Goal: Check status: Check status

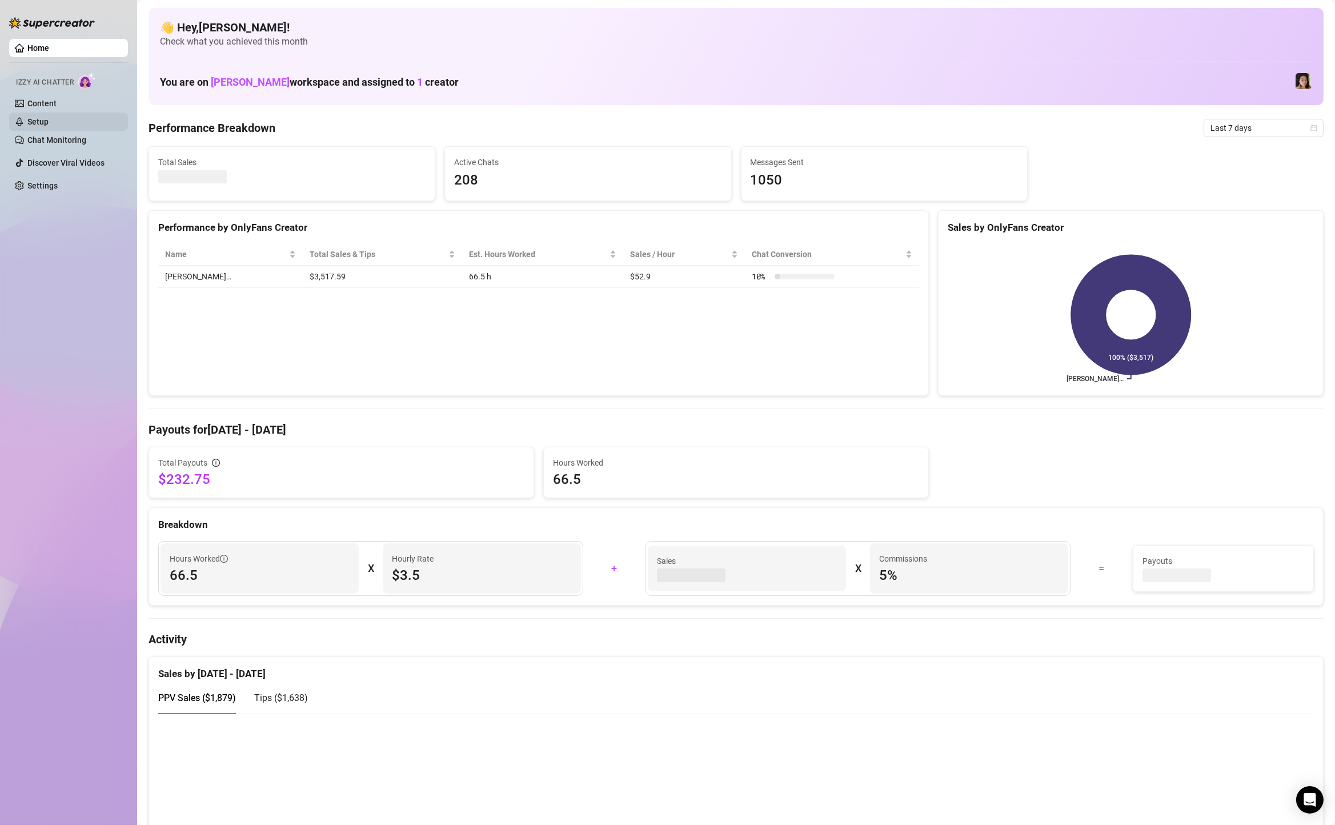
click at [49, 119] on link "Setup" at bounding box center [37, 121] width 21 height 9
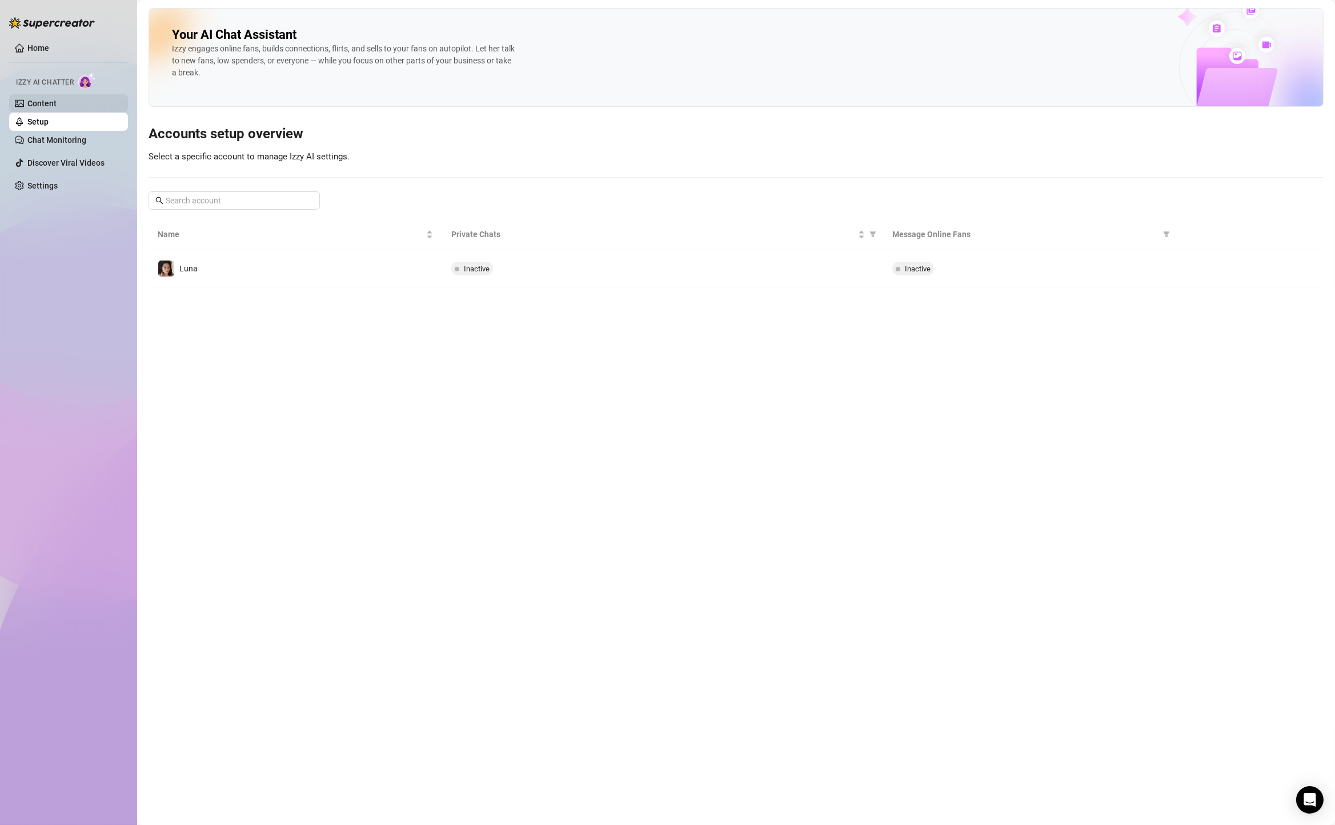
click at [57, 102] on link "Content" at bounding box center [41, 103] width 29 height 9
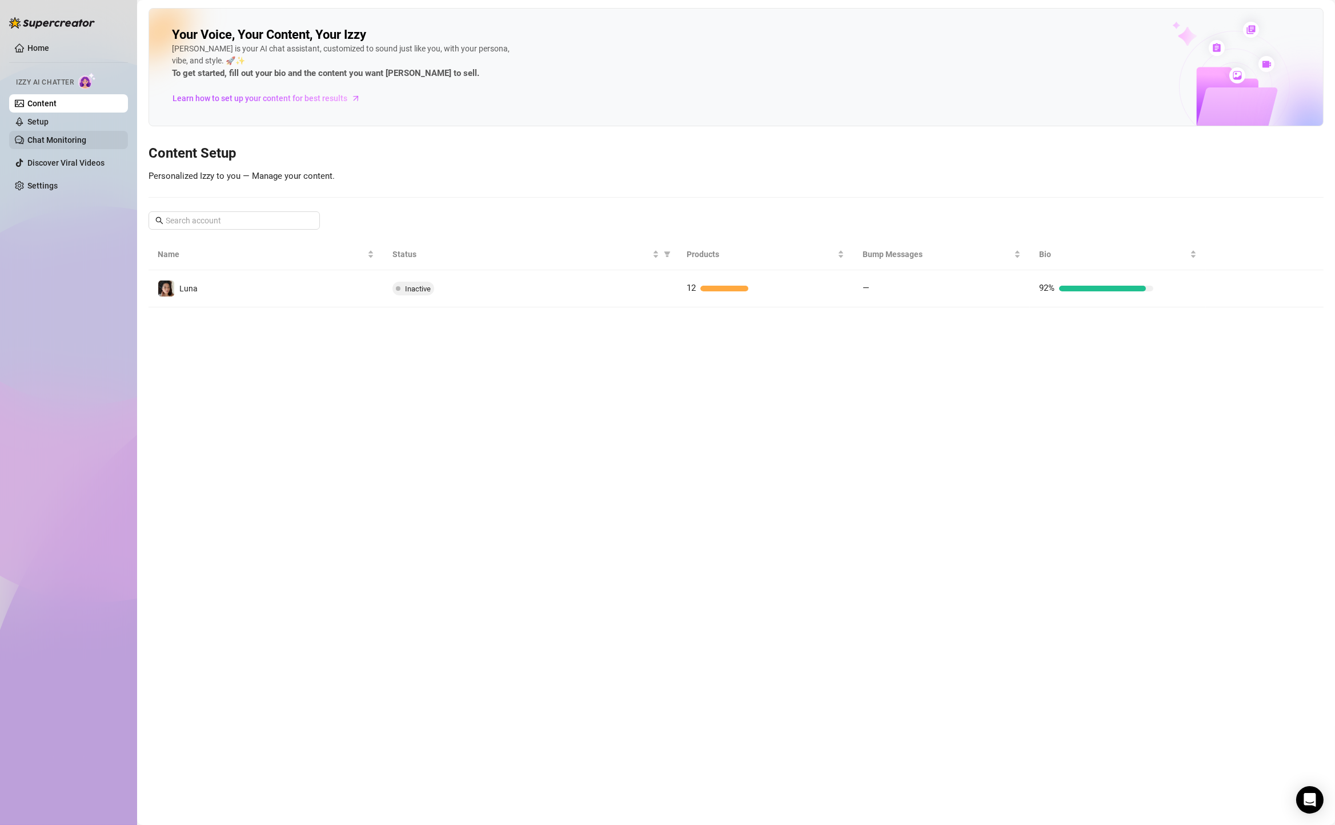
click at [76, 142] on link "Chat Monitoring" at bounding box center [56, 139] width 59 height 9
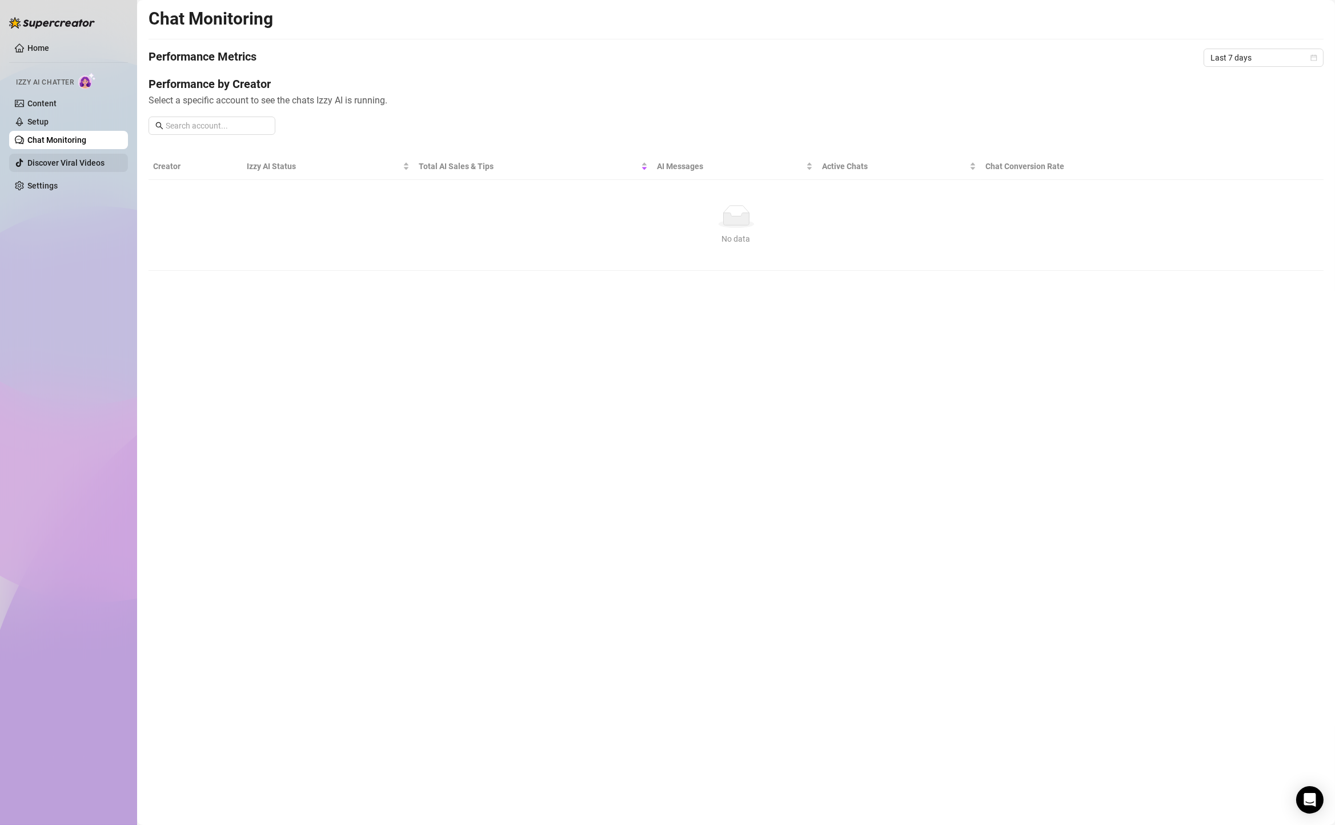
click at [77, 158] on link "Discover Viral Videos" at bounding box center [65, 162] width 77 height 9
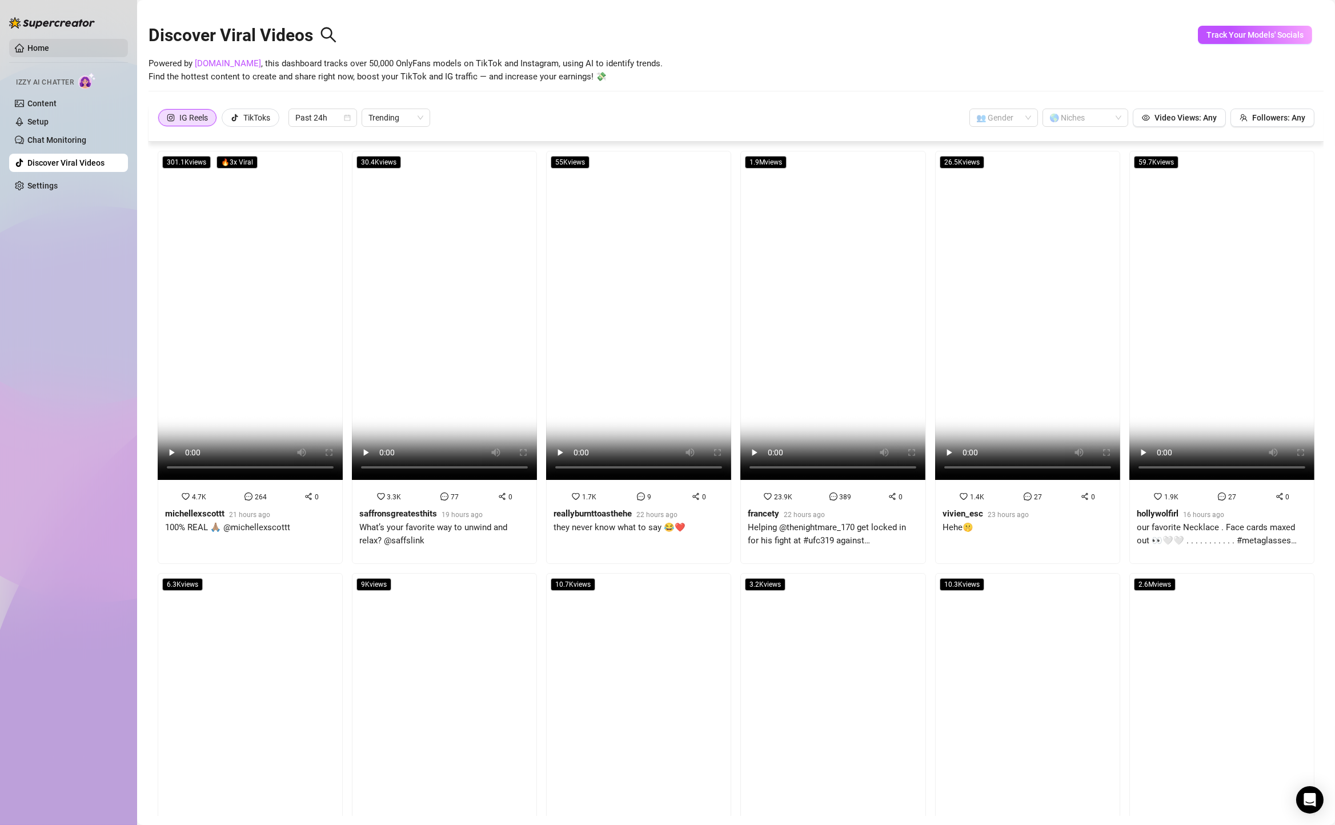
click at [49, 46] on link "Home" at bounding box center [38, 47] width 22 height 9
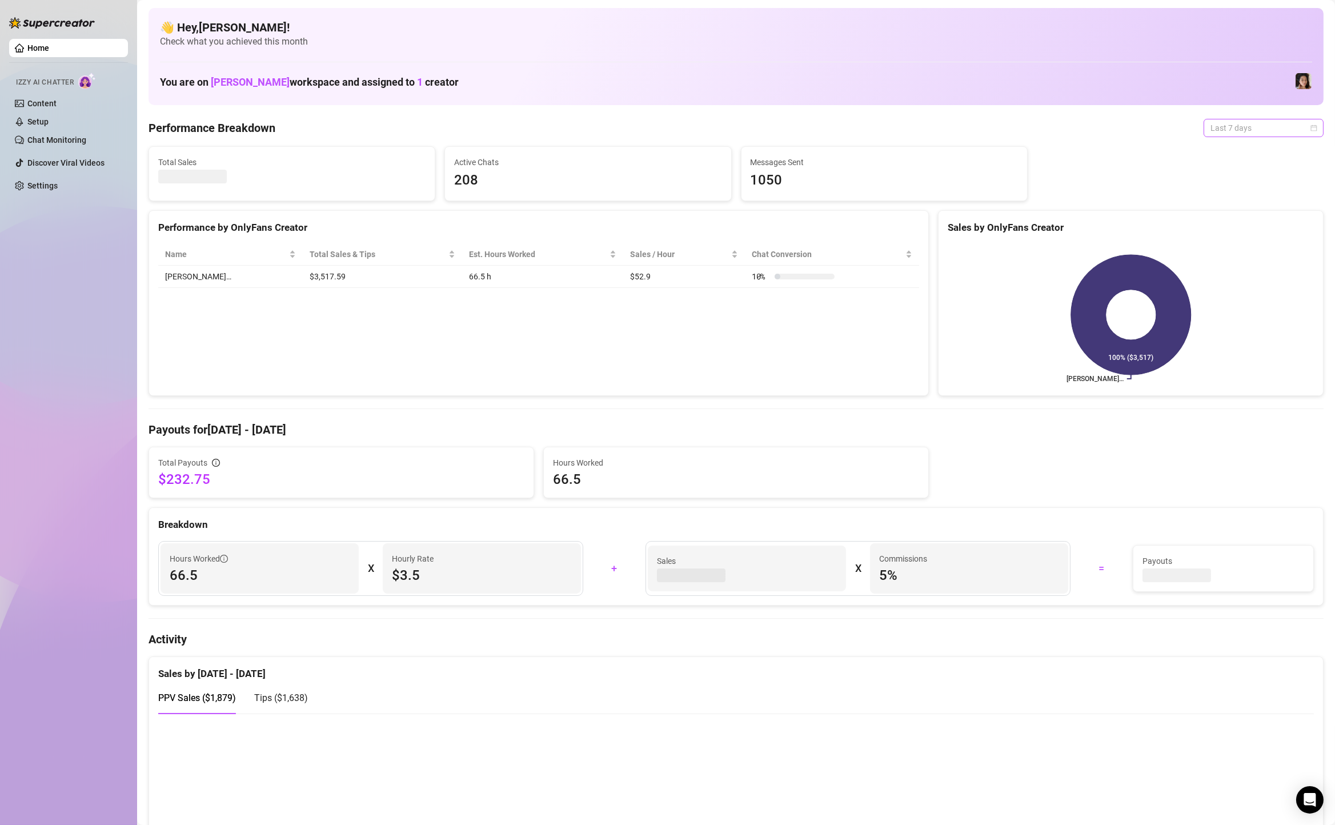
click at [1253, 120] on span "Last 7 days" at bounding box center [1264, 127] width 106 height 17
click at [1242, 222] on div "Custom date" at bounding box center [1264, 224] width 102 height 13
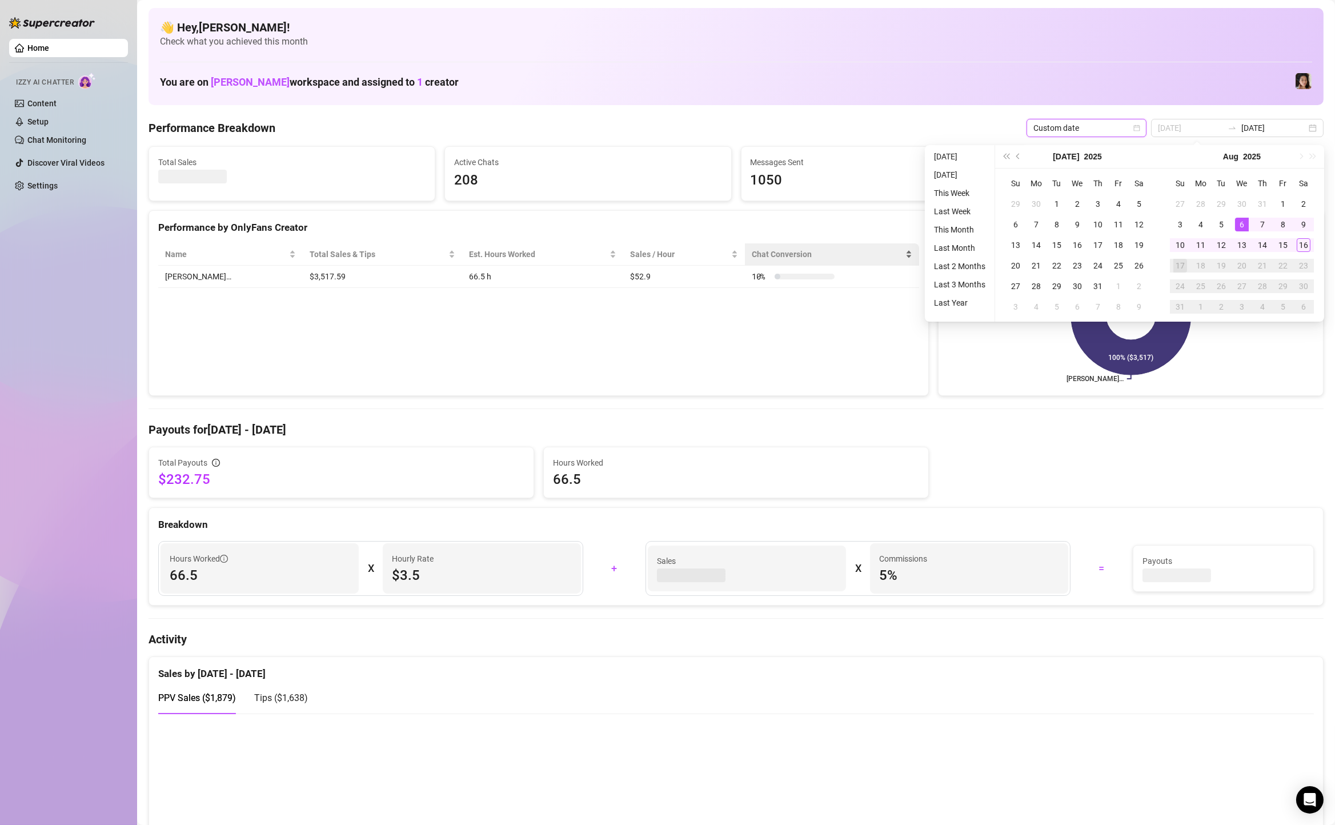
type input "[DATE]"
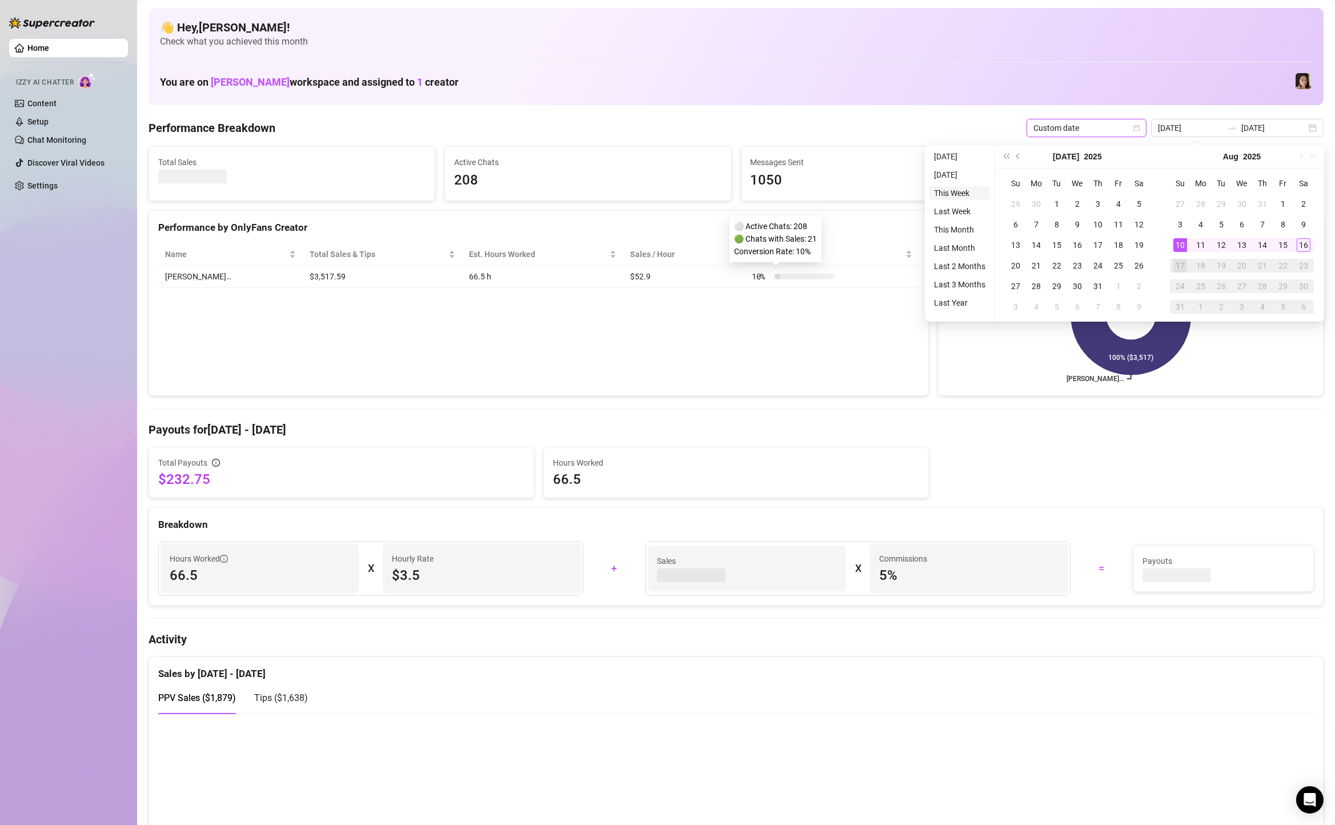
type input "[DATE]"
type input "2025-08-15"
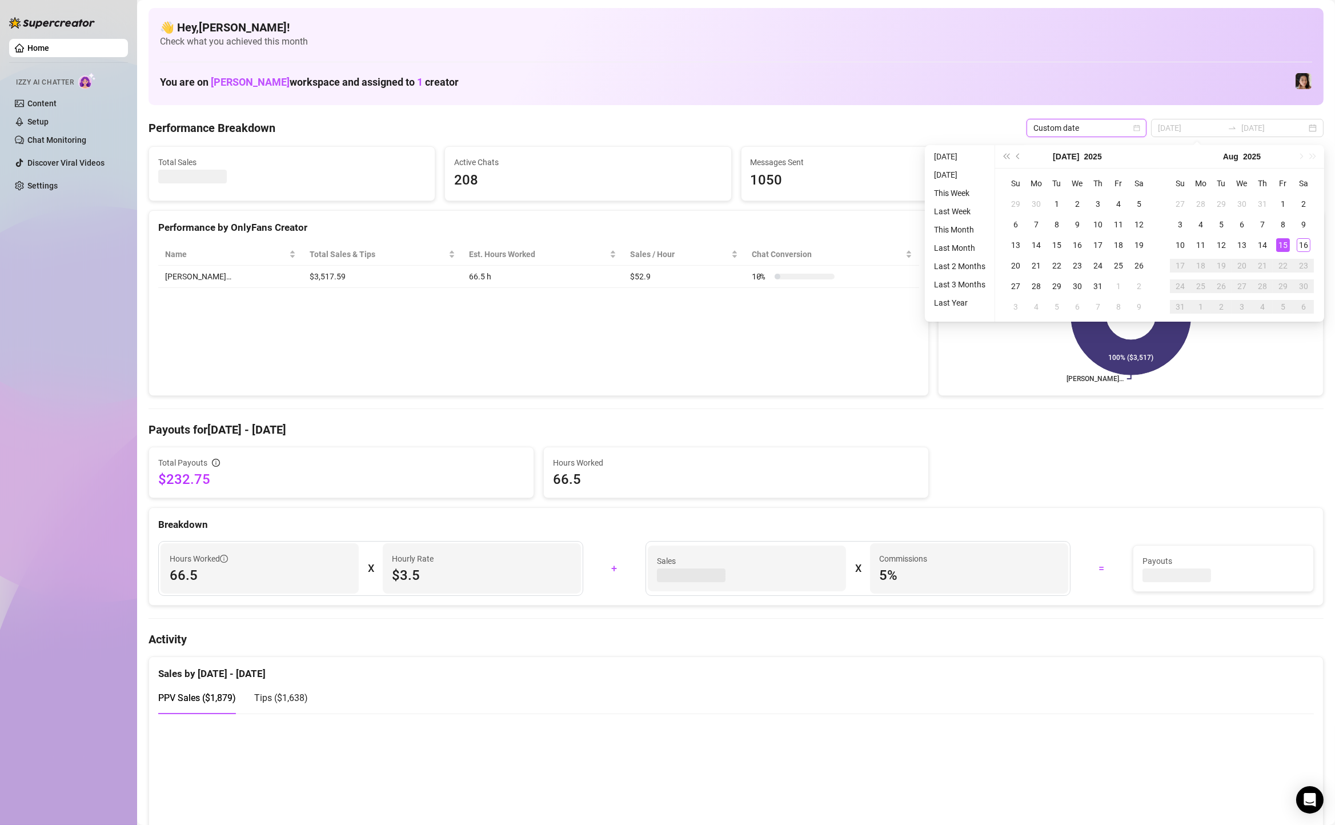
type input "[DATE]"
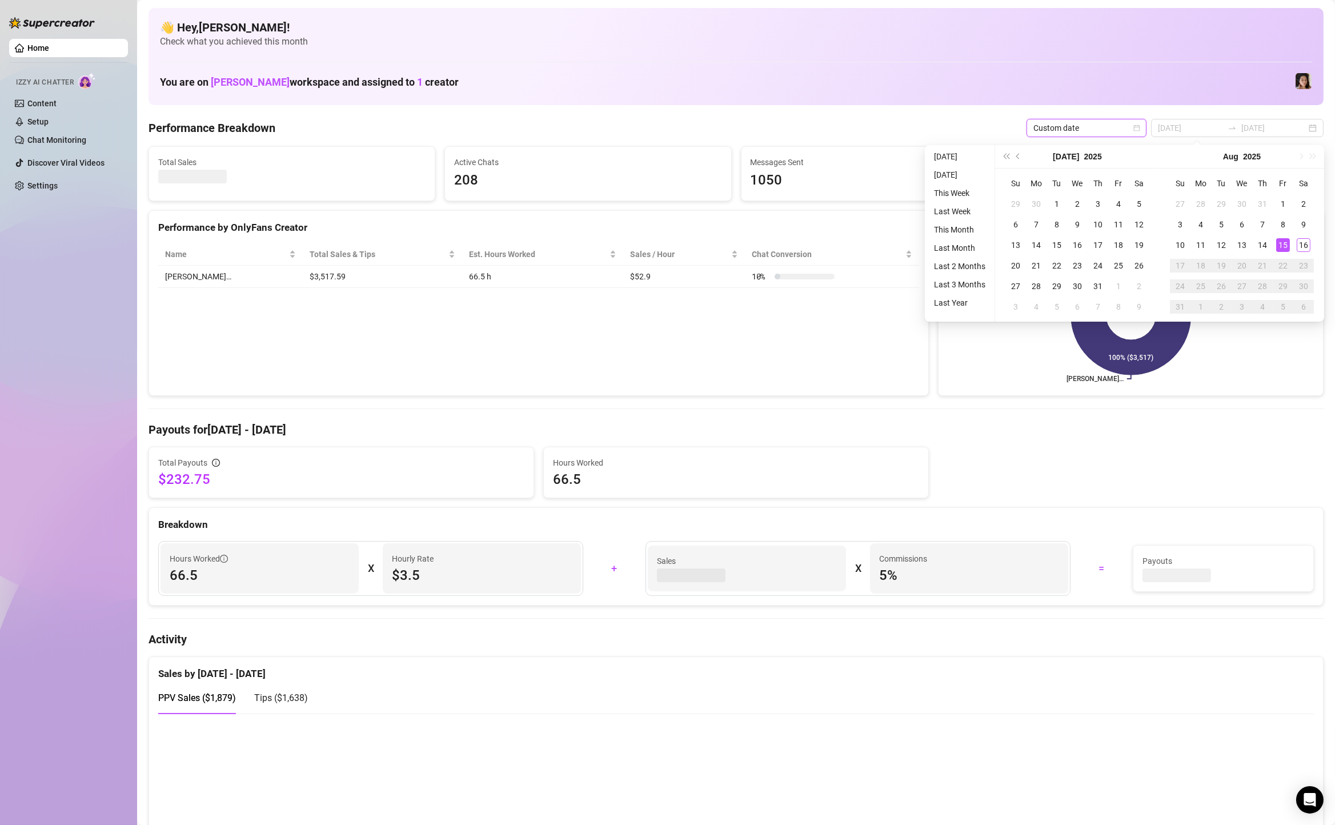
type input "[DATE]"
click at [961, 150] on li "[DATE]" at bounding box center [960, 157] width 61 height 14
type input "[DATE]"
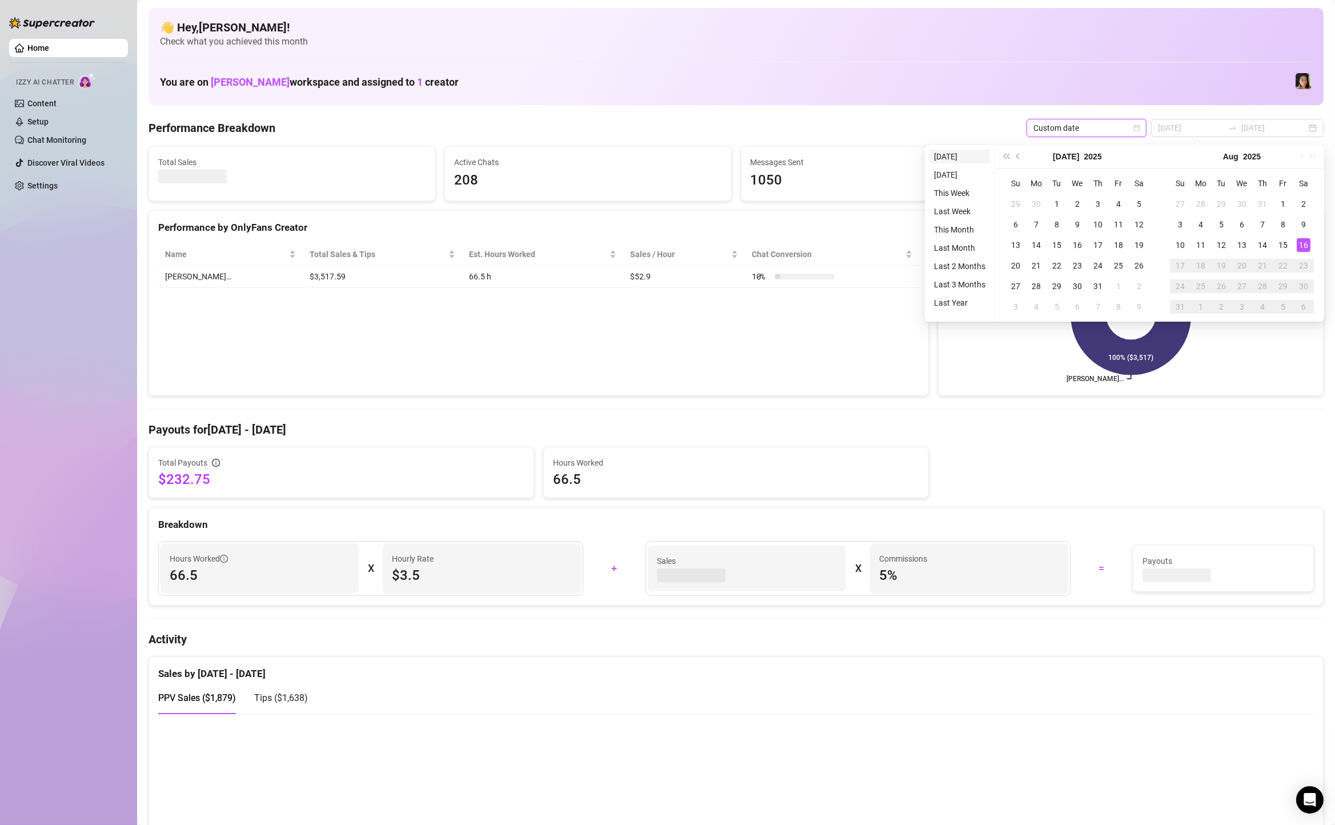
type input "[DATE]"
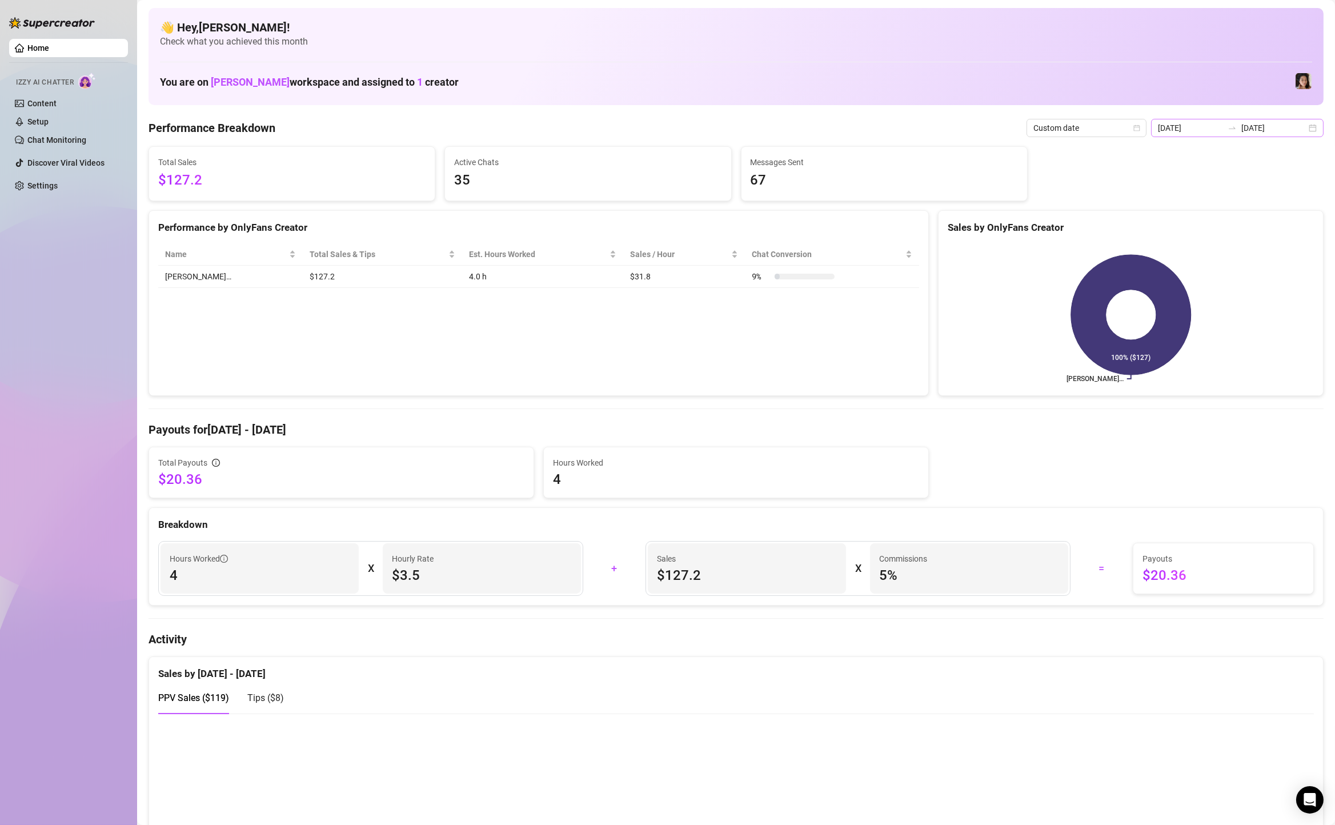
click at [1313, 127] on div "2025-08-16 2025-08-16" at bounding box center [1237, 128] width 173 height 18
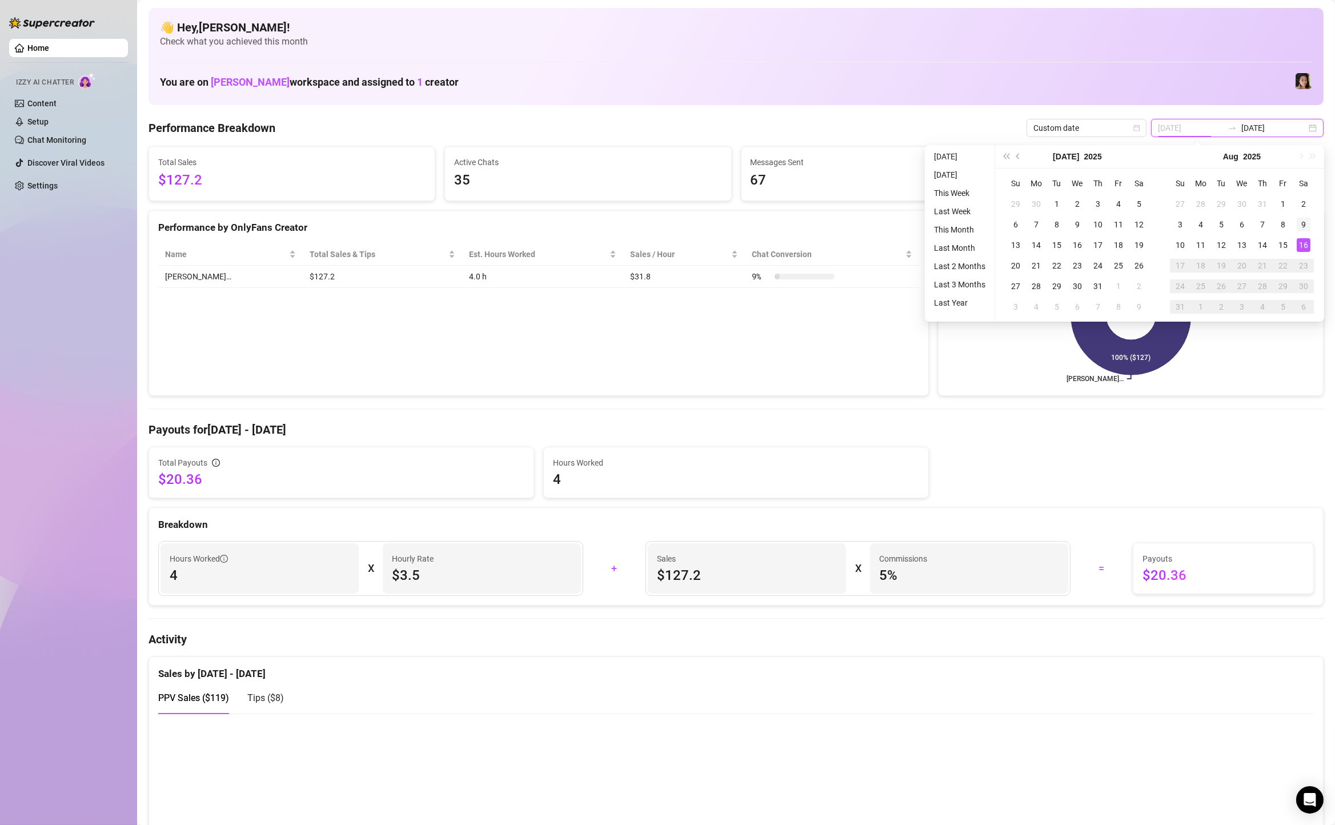
type input "[DATE]"
click at [1303, 229] on div "9" at bounding box center [1304, 225] width 14 height 14
click at [1307, 247] on div "16" at bounding box center [1304, 245] width 14 height 14
type input "[DATE]"
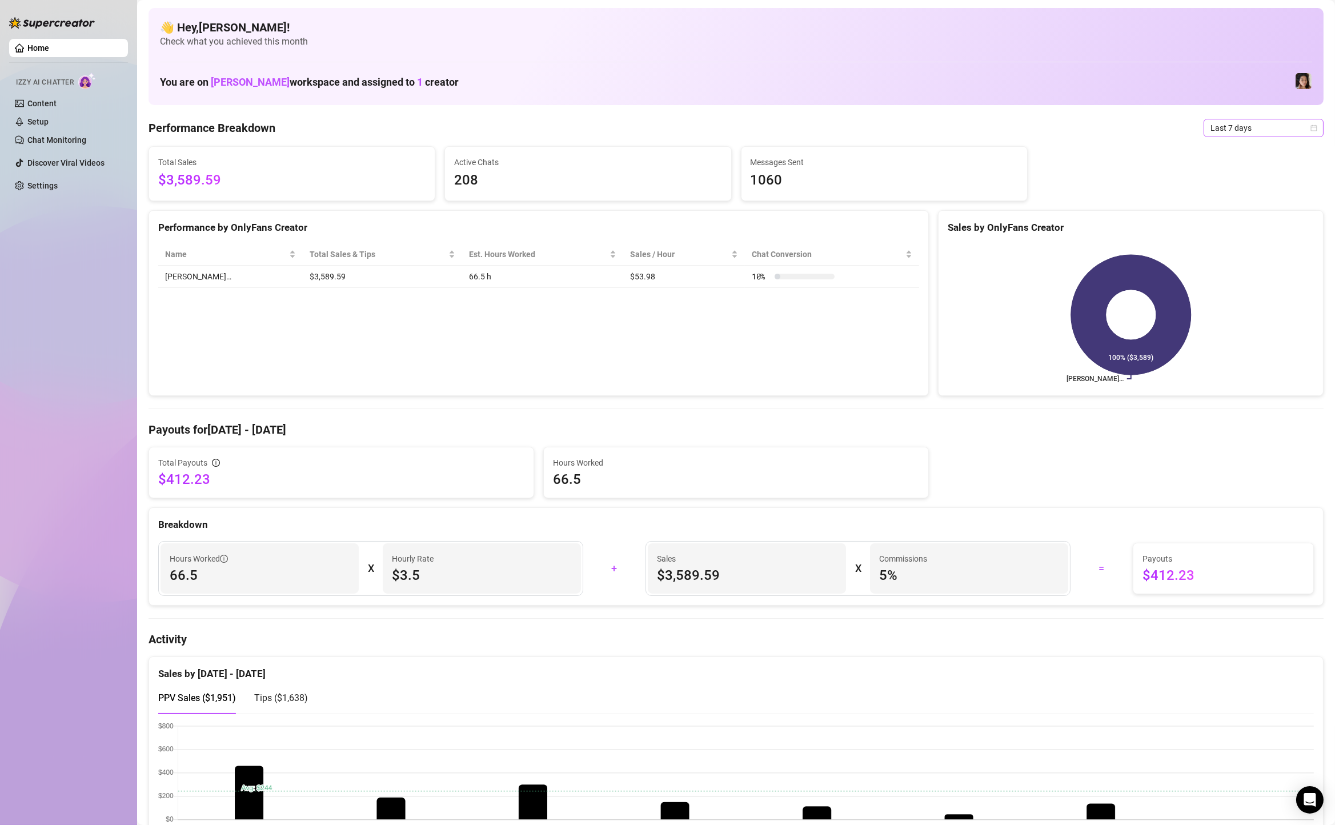
click at [1222, 137] on div "Last 7 days" at bounding box center [1264, 128] width 120 height 18
click at [1251, 220] on div "Custom date" at bounding box center [1264, 224] width 102 height 13
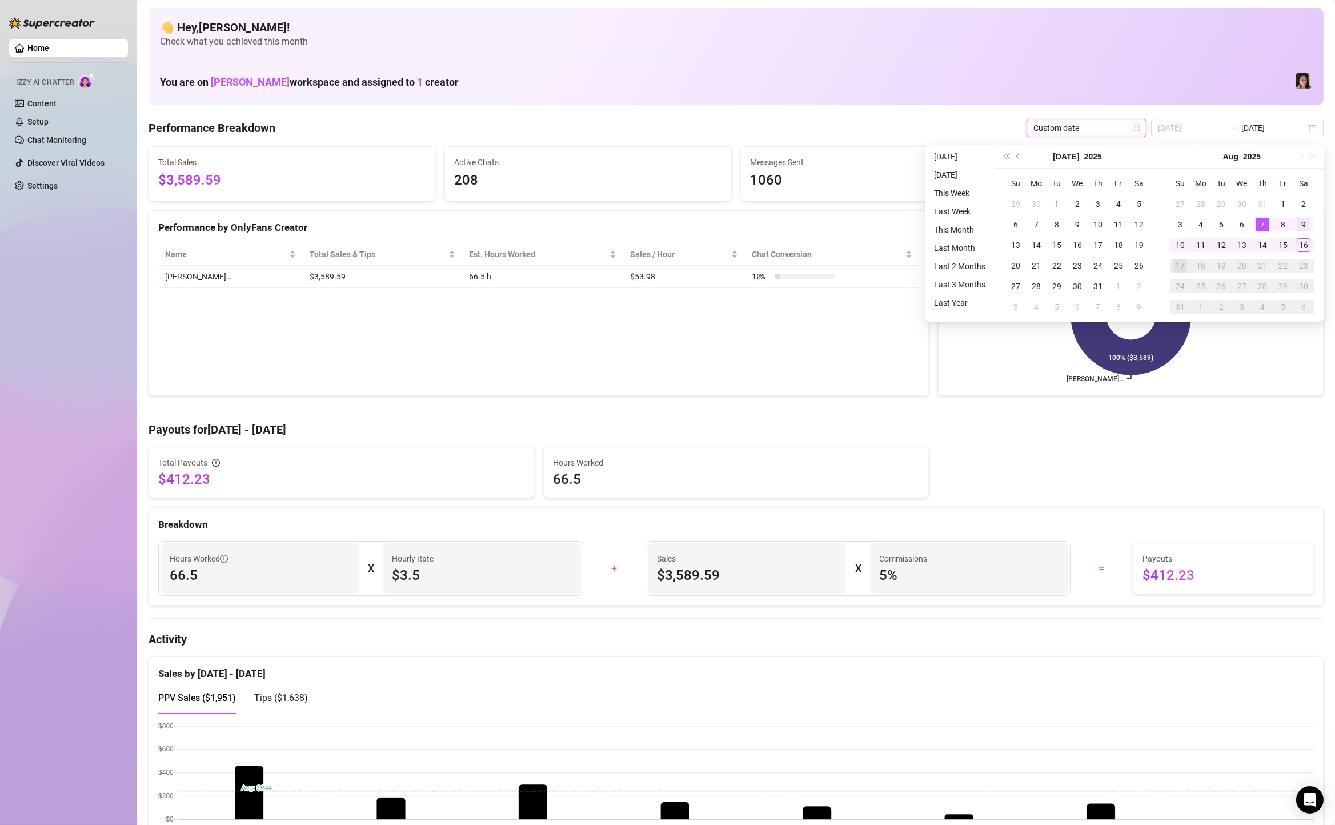
type input "[DATE]"
click at [1303, 229] on div "9" at bounding box center [1304, 225] width 14 height 14
type input "[DATE]"
click at [1303, 249] on div "16" at bounding box center [1304, 245] width 14 height 14
type input "[DATE]"
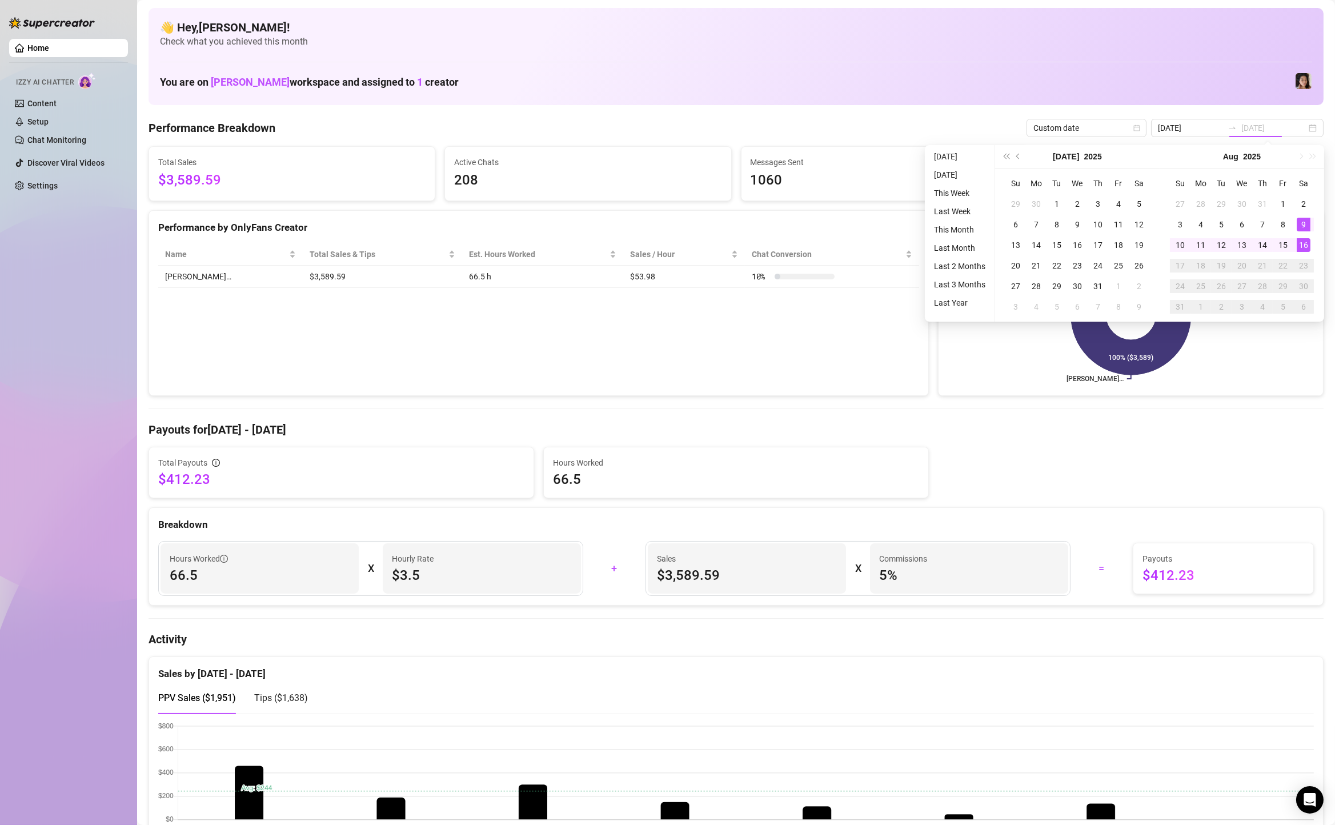
type input "[DATE]"
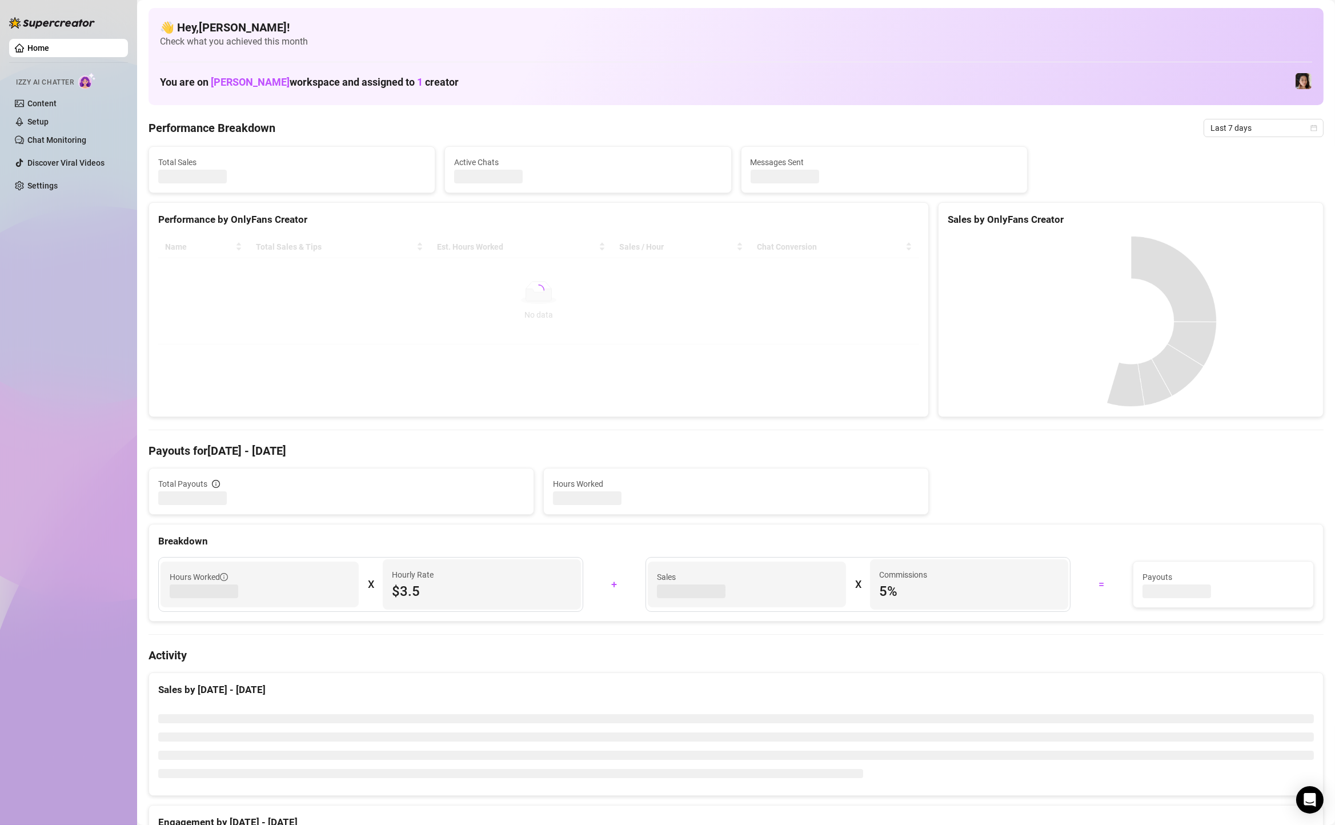
click at [1268, 126] on span "Last 7 days" at bounding box center [1264, 127] width 106 height 17
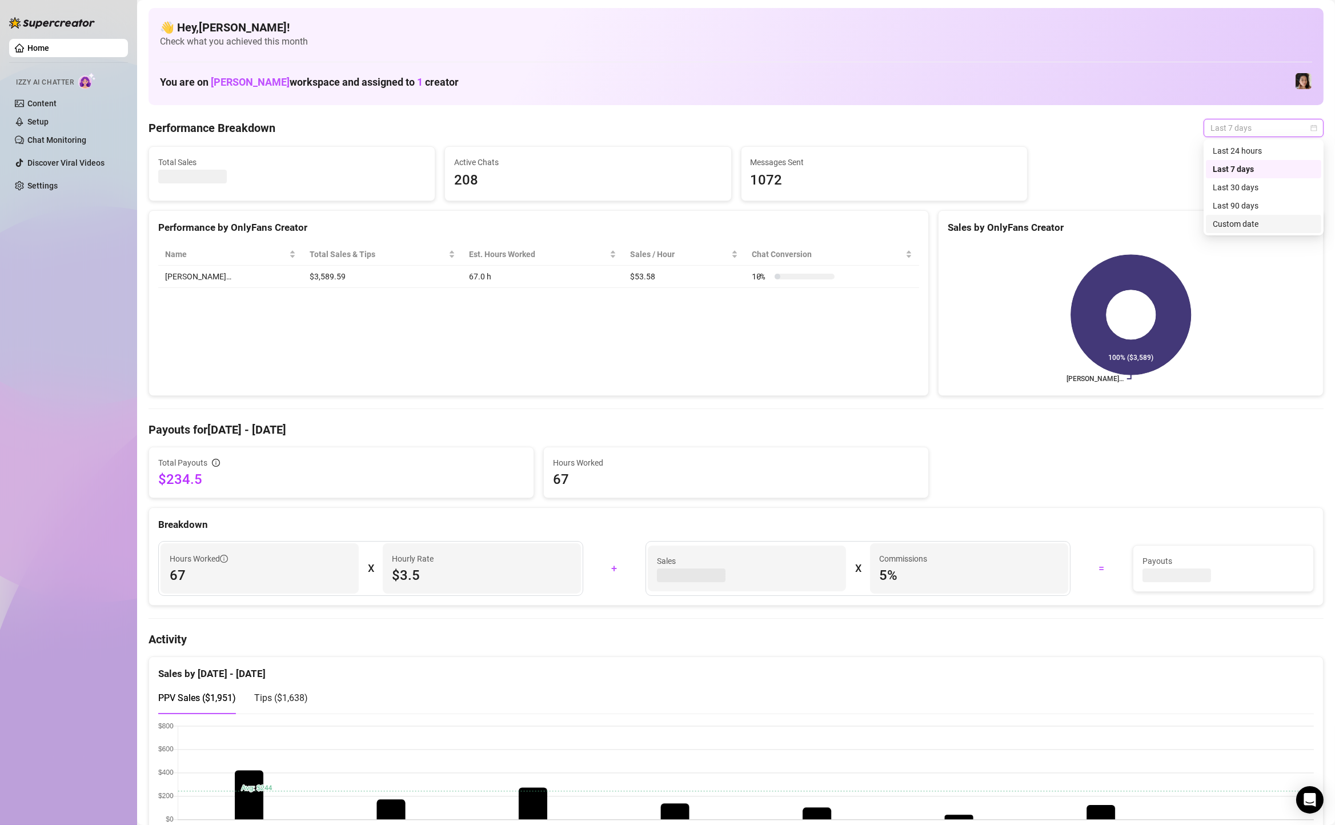
click at [1257, 219] on div "Custom date" at bounding box center [1264, 224] width 102 height 13
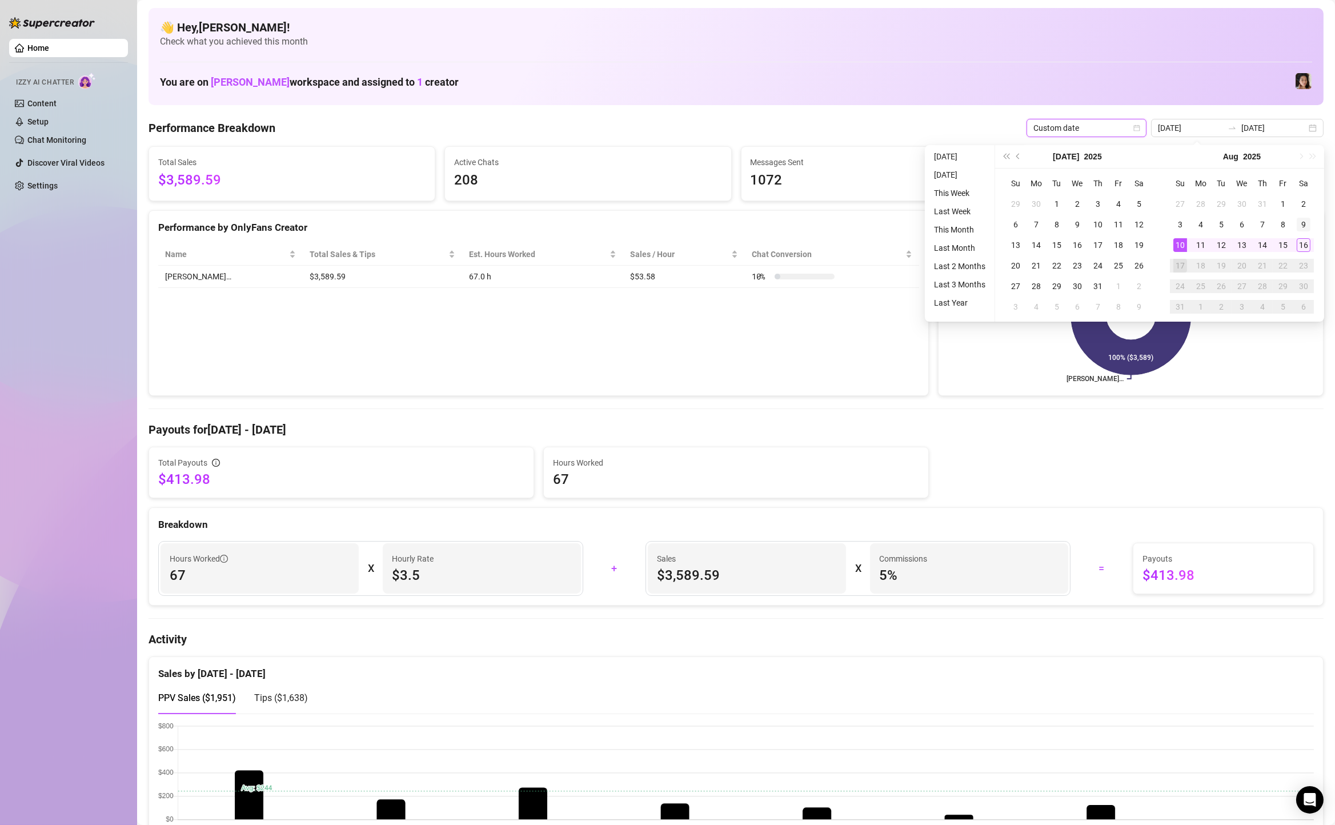
type input "[DATE]"
click at [1309, 229] on div "9" at bounding box center [1304, 225] width 14 height 14
type input "[DATE]"
click at [1308, 242] on div "16" at bounding box center [1304, 245] width 14 height 14
type input "[DATE]"
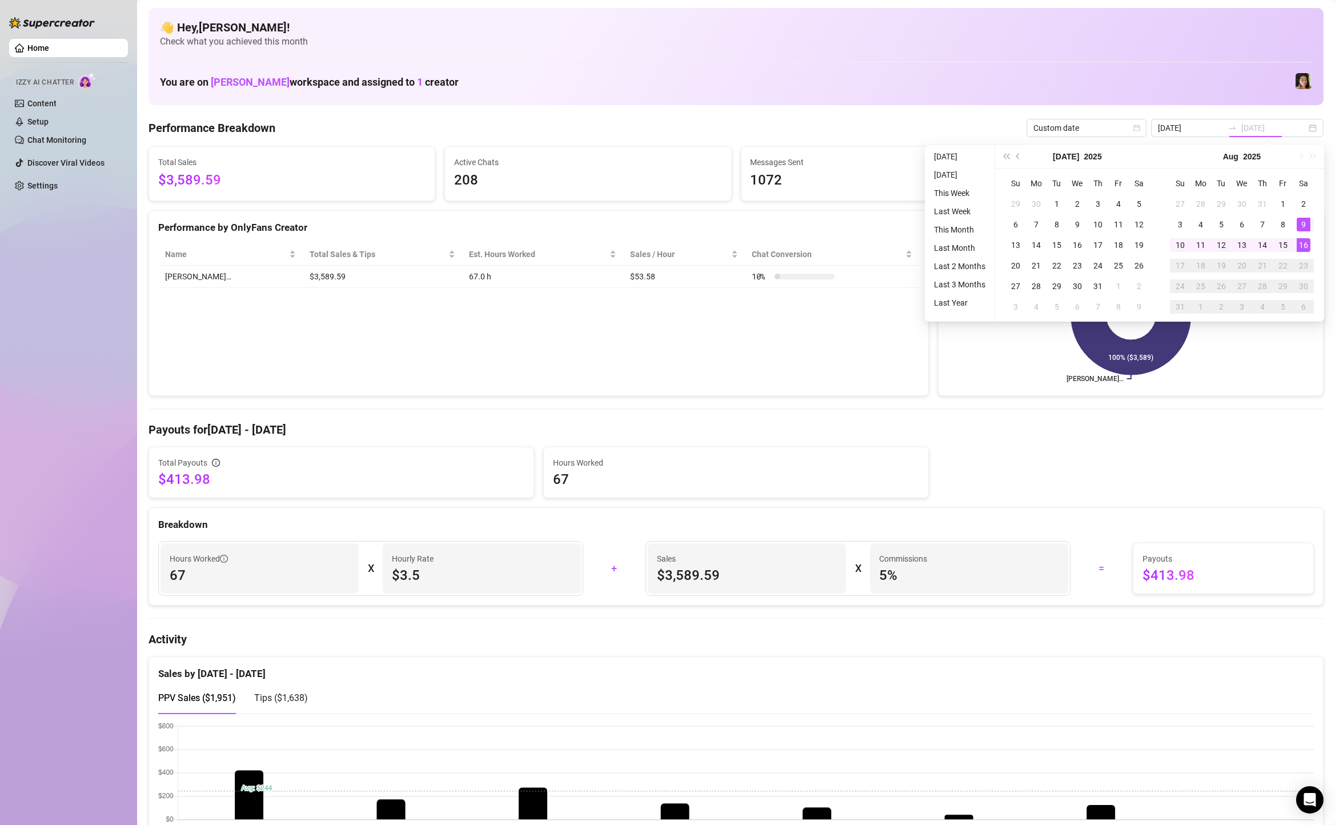
type input "[DATE]"
